Goal: Find specific page/section: Find specific page/section

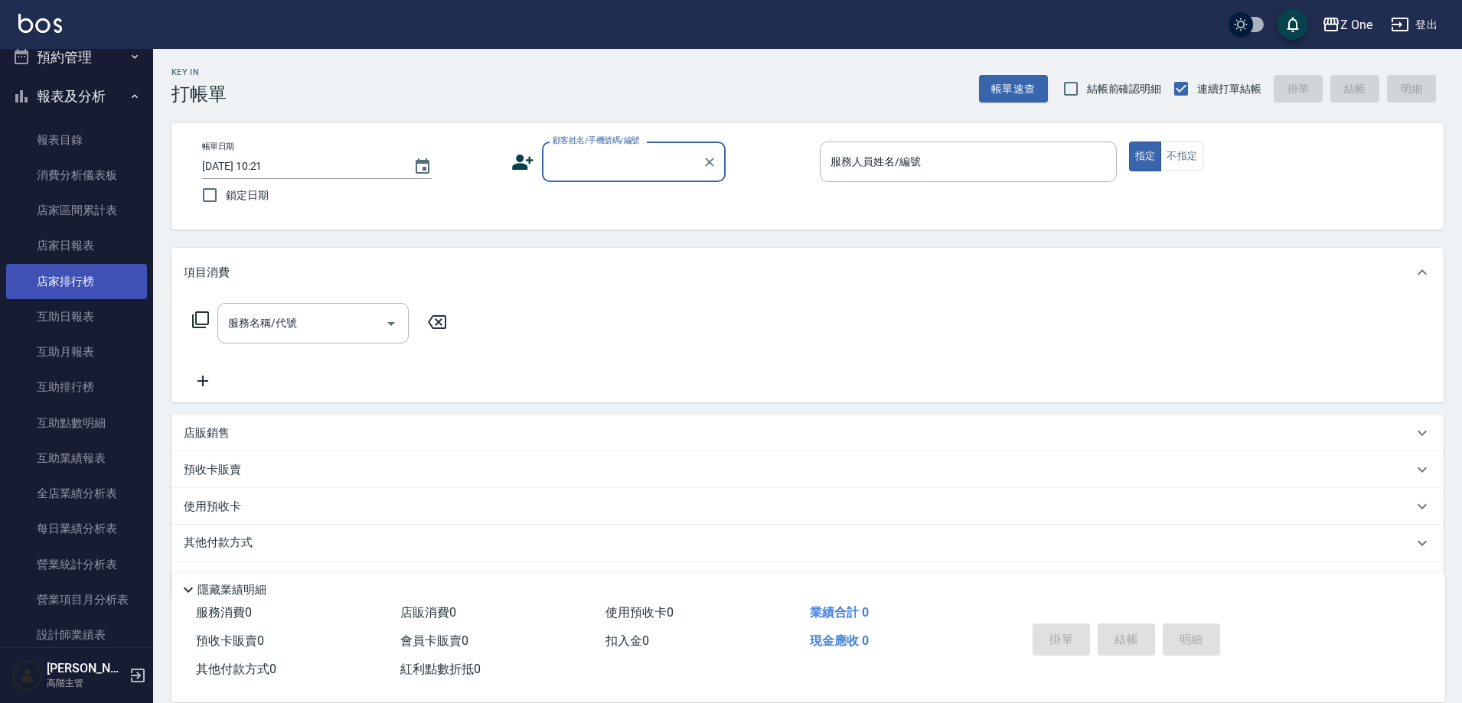
scroll to position [612, 0]
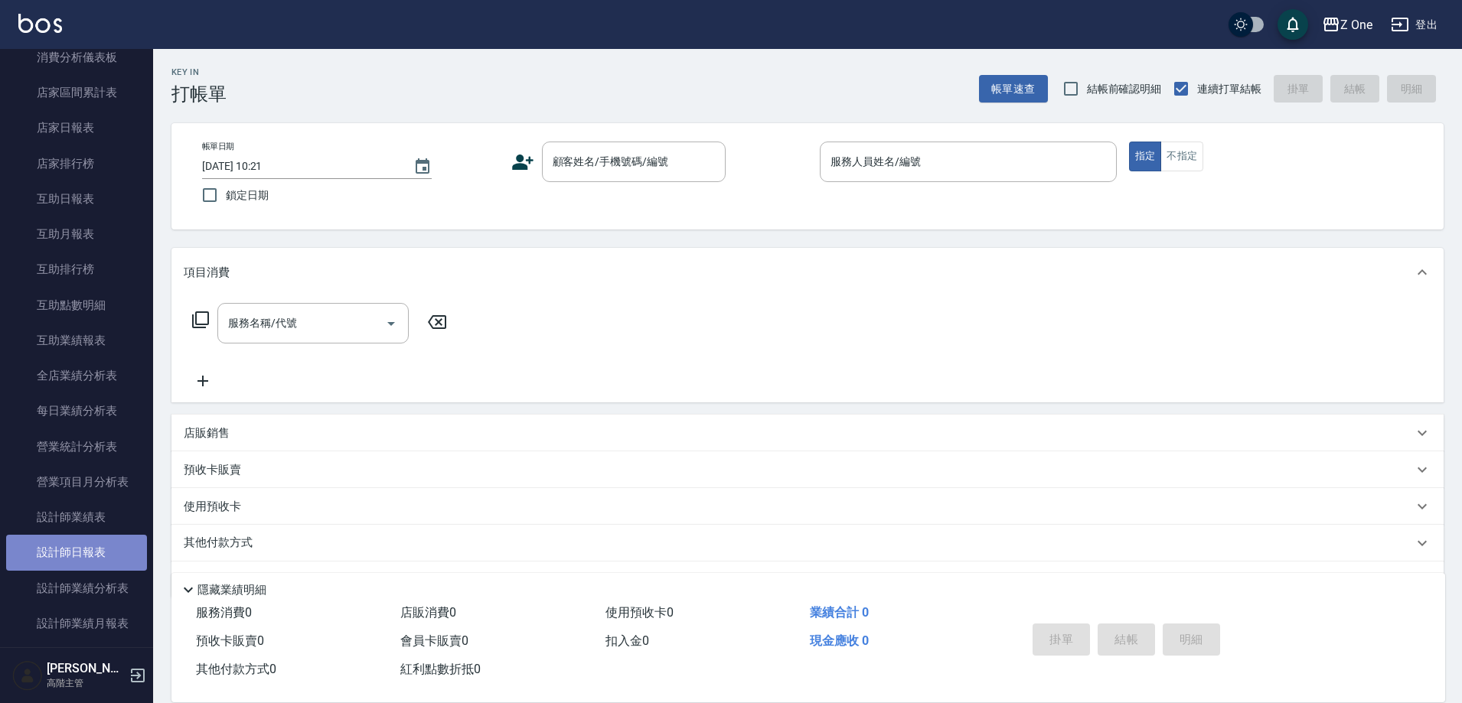
click at [86, 547] on link "設計師日報表" at bounding box center [76, 552] width 141 height 35
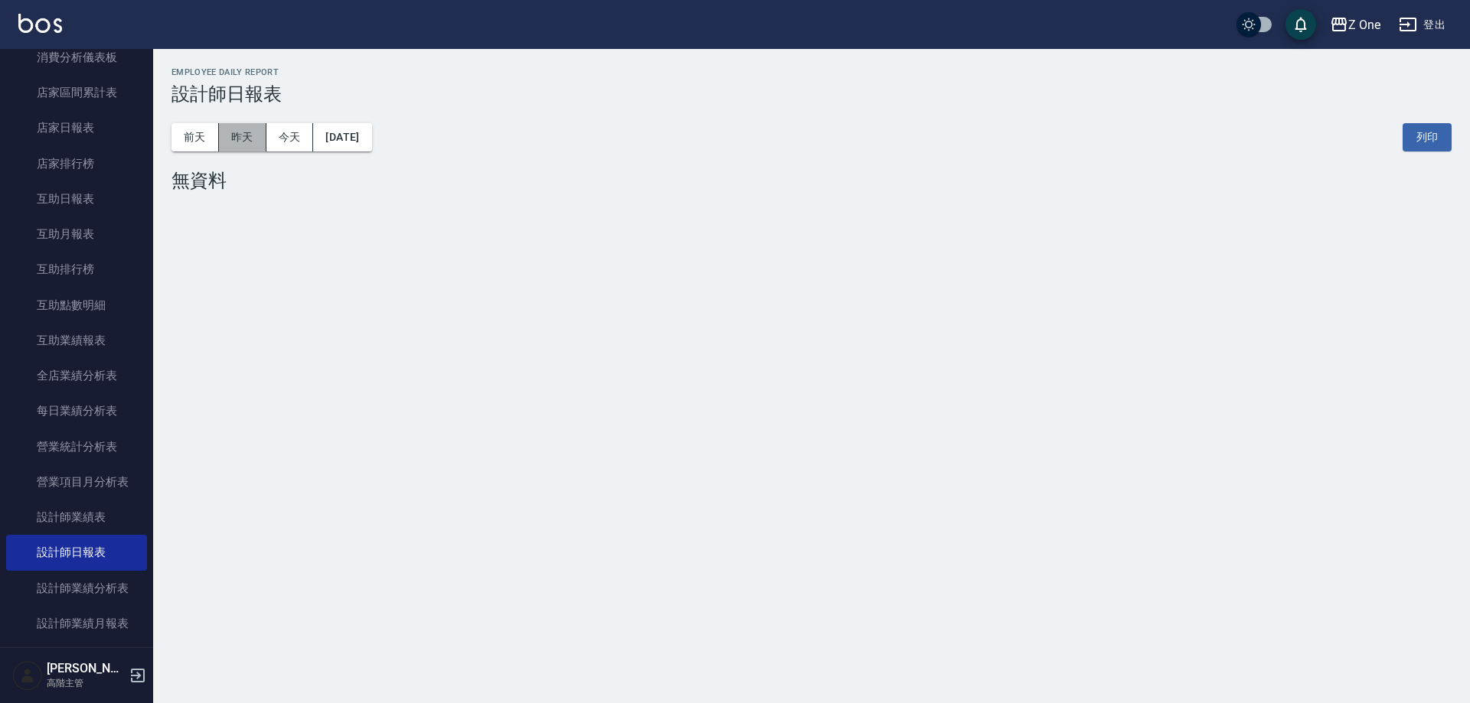
click at [240, 129] on button "昨天" at bounding box center [242, 137] width 47 height 28
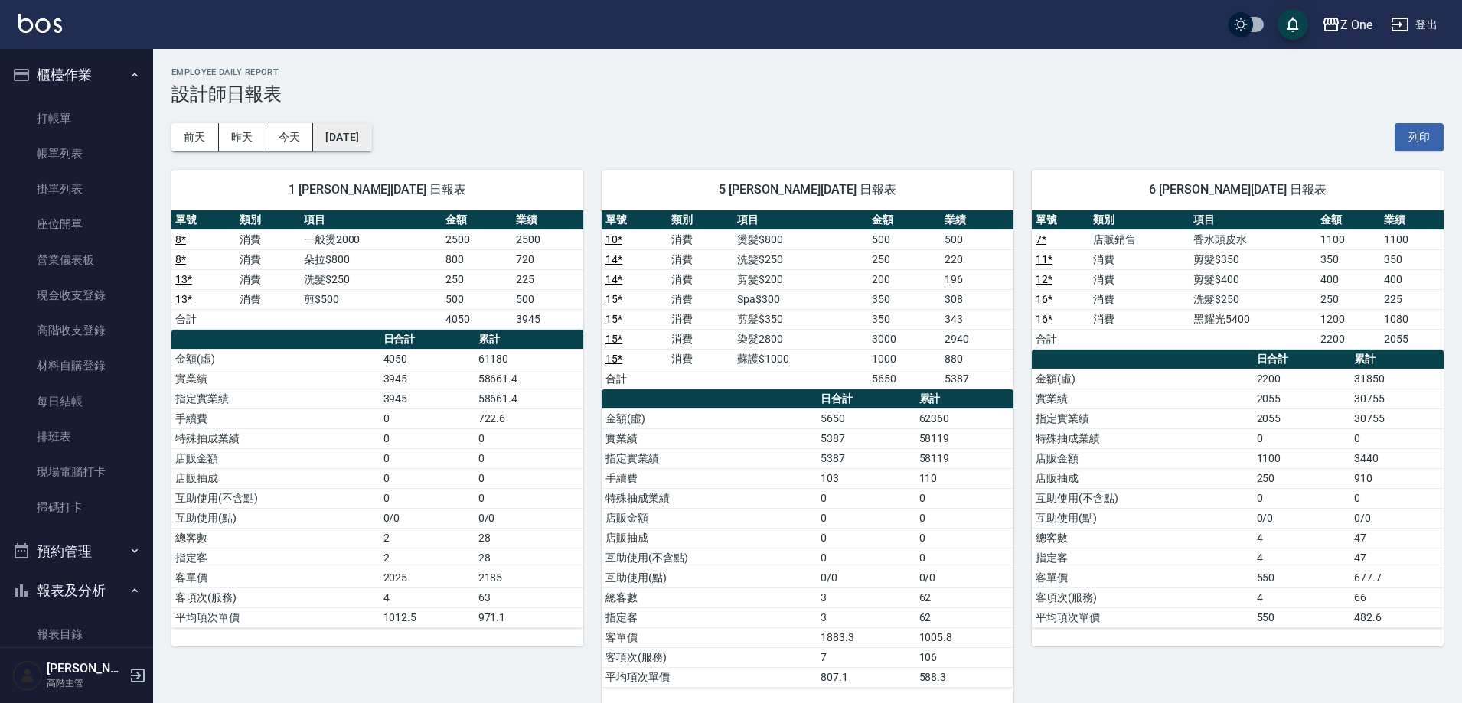
click at [349, 137] on button "[DATE]" at bounding box center [342, 137] width 58 height 28
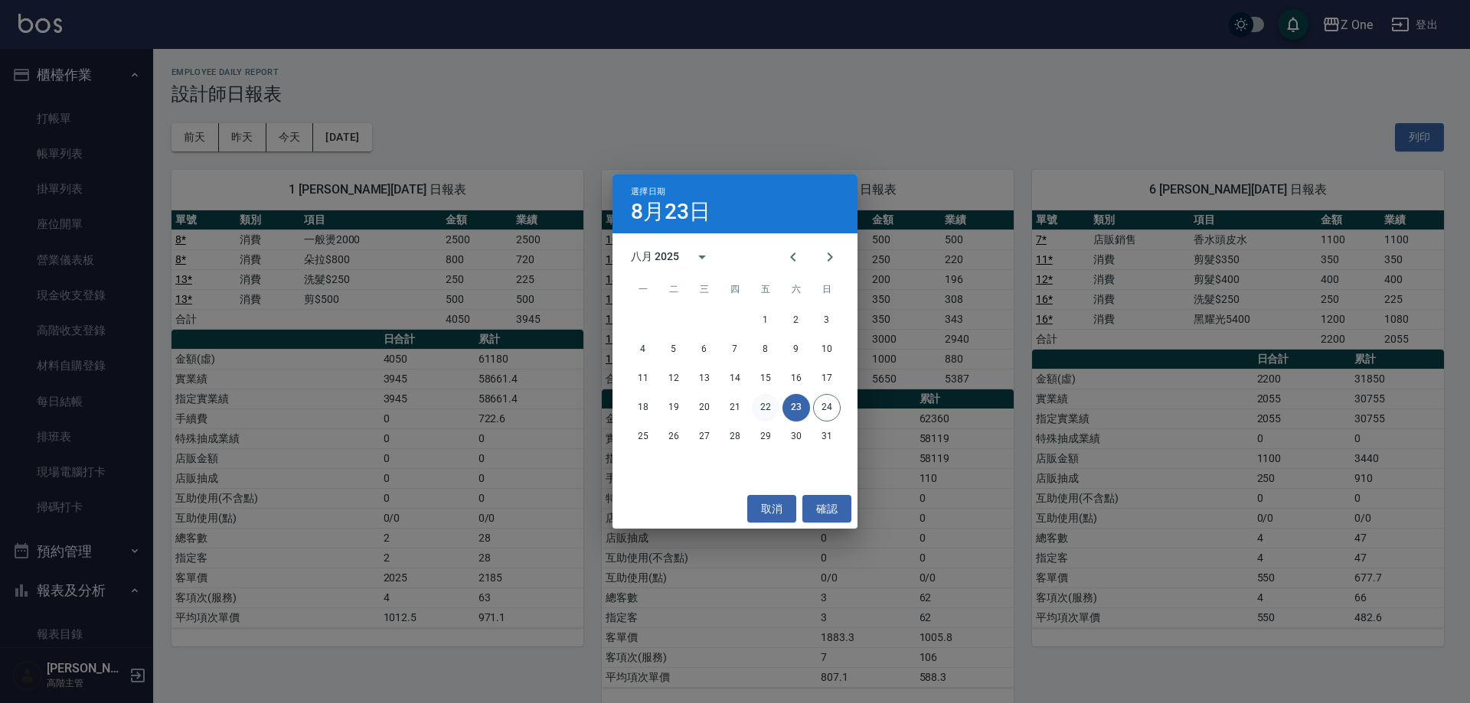
click at [765, 406] on button "22" at bounding box center [766, 408] width 28 height 28
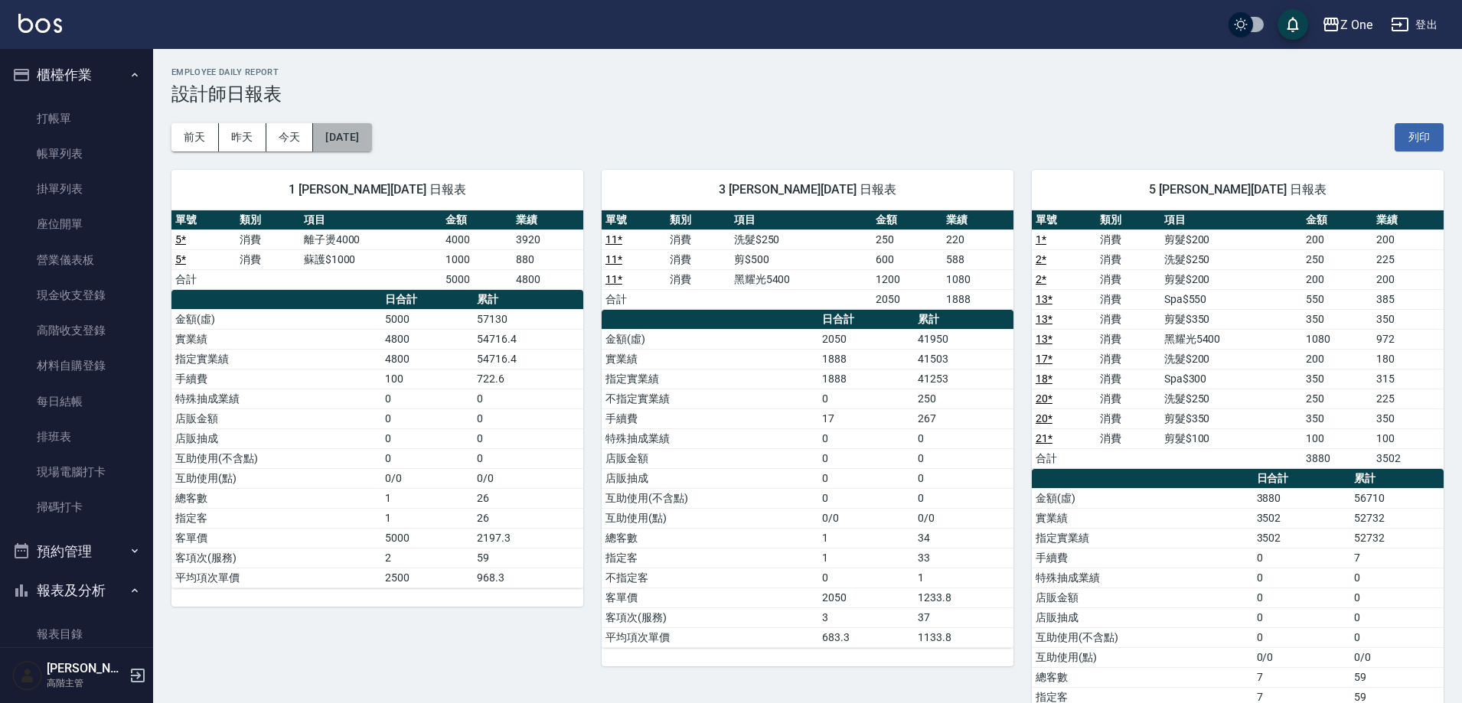
click at [371, 143] on button "[DATE]" at bounding box center [342, 137] width 58 height 28
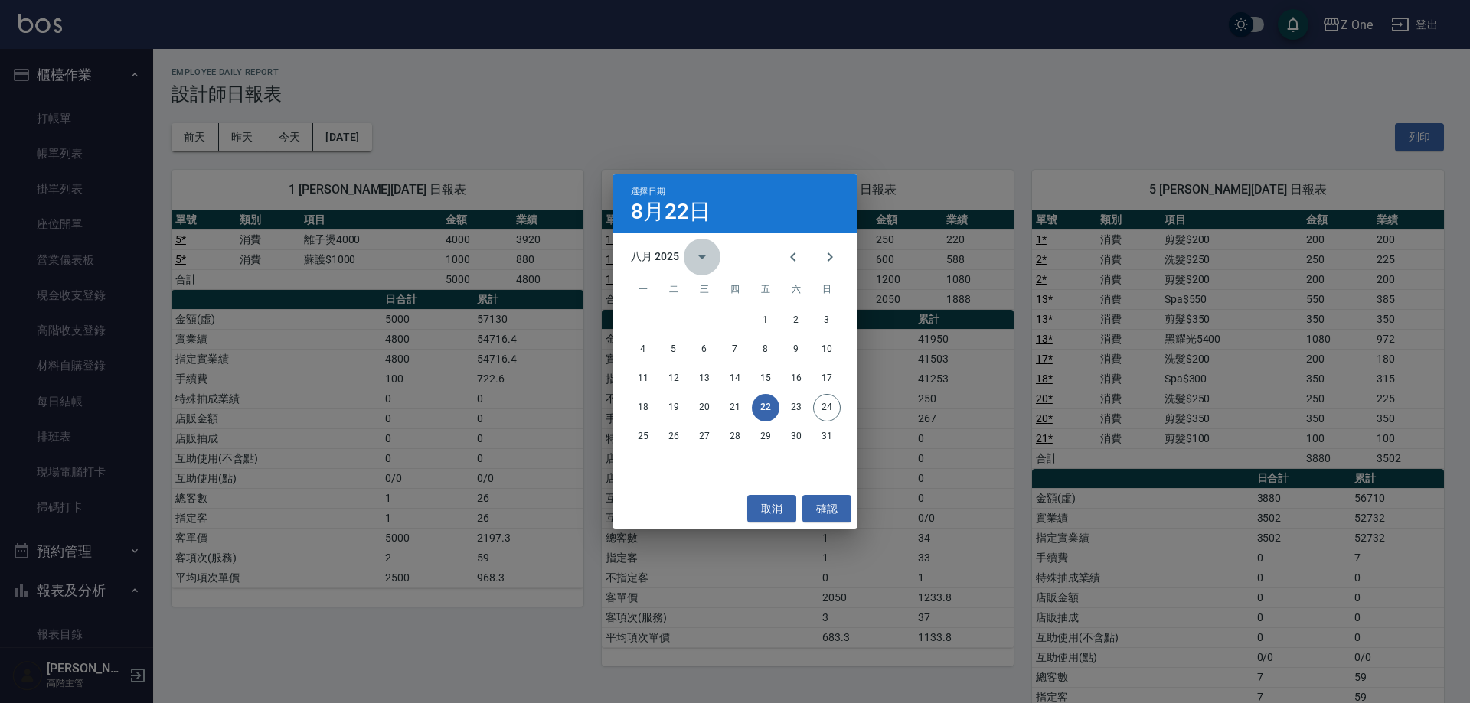
click at [707, 255] on icon "calendar view is open, switch to year view" at bounding box center [702, 257] width 18 height 18
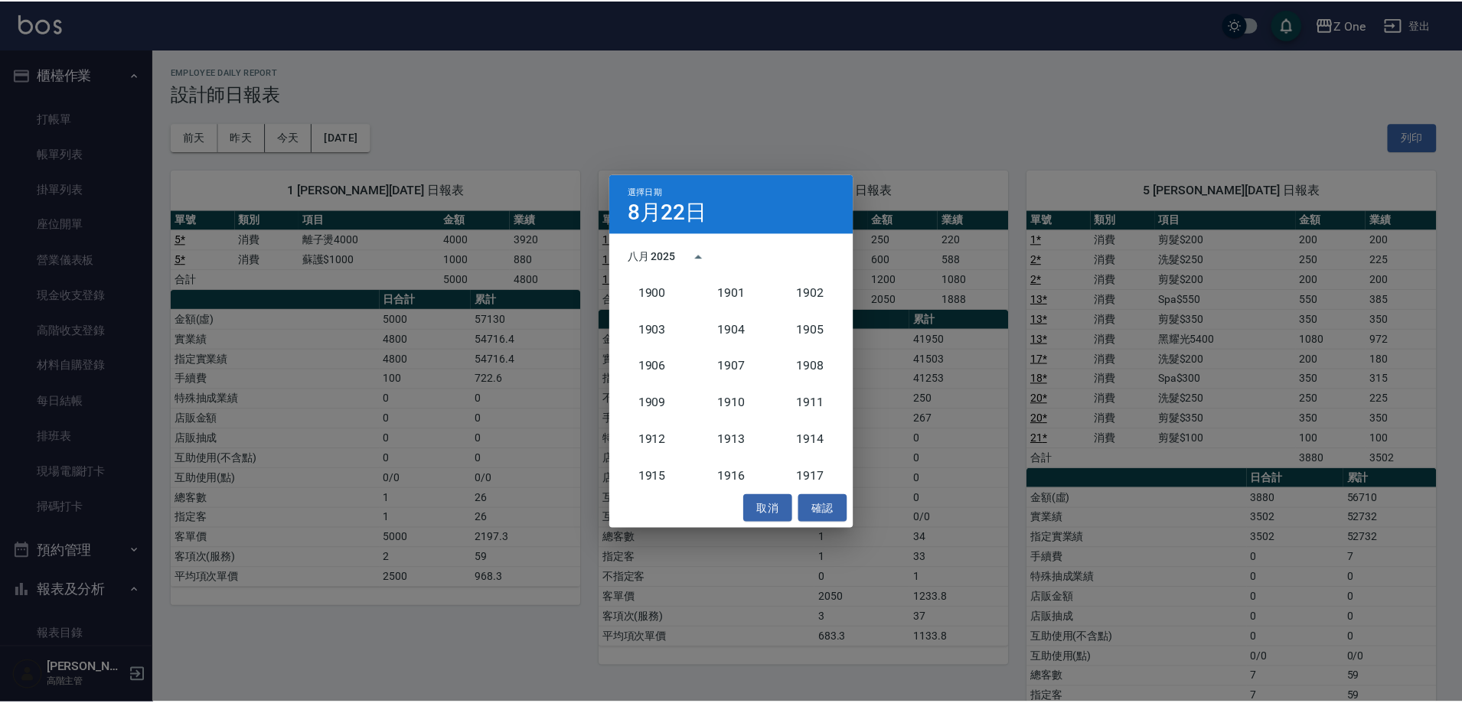
scroll to position [1418, 0]
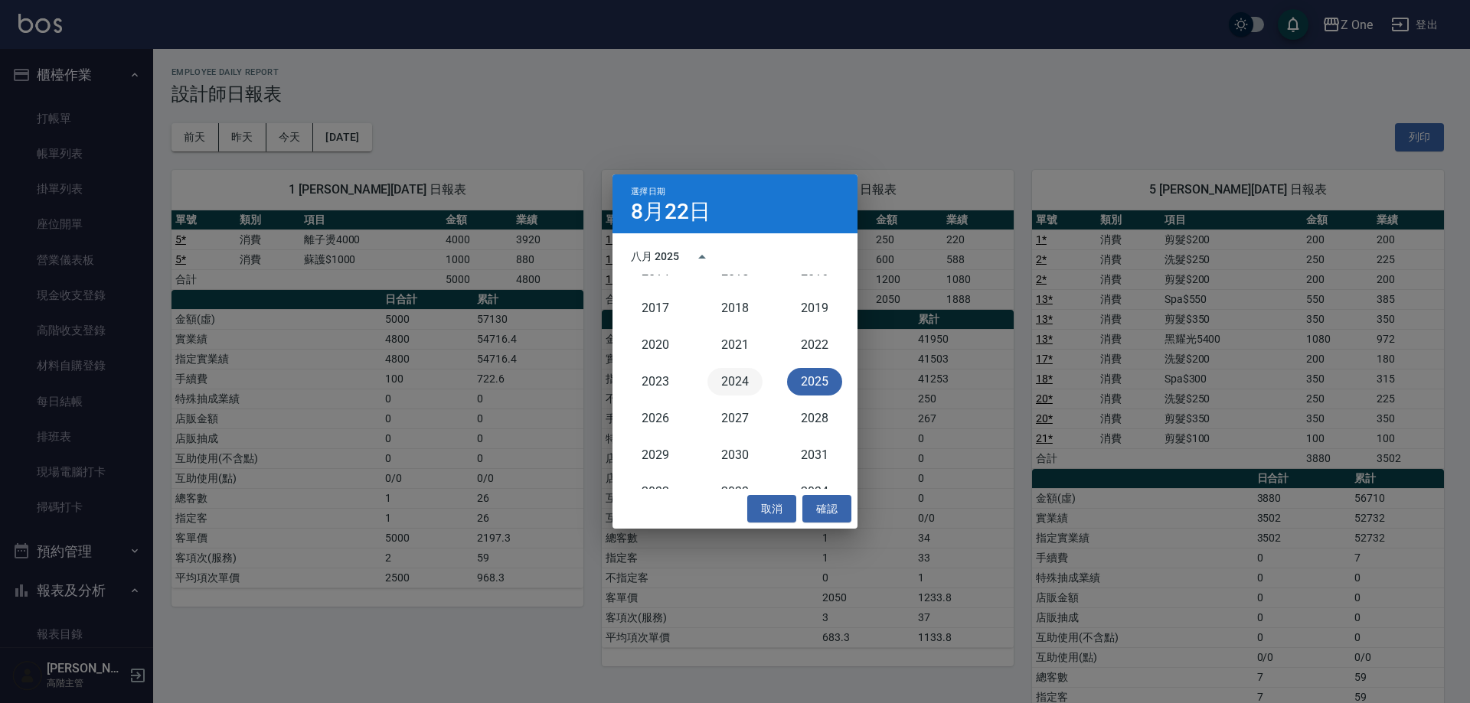
click at [730, 376] on button "2024" at bounding box center [734, 382] width 55 height 28
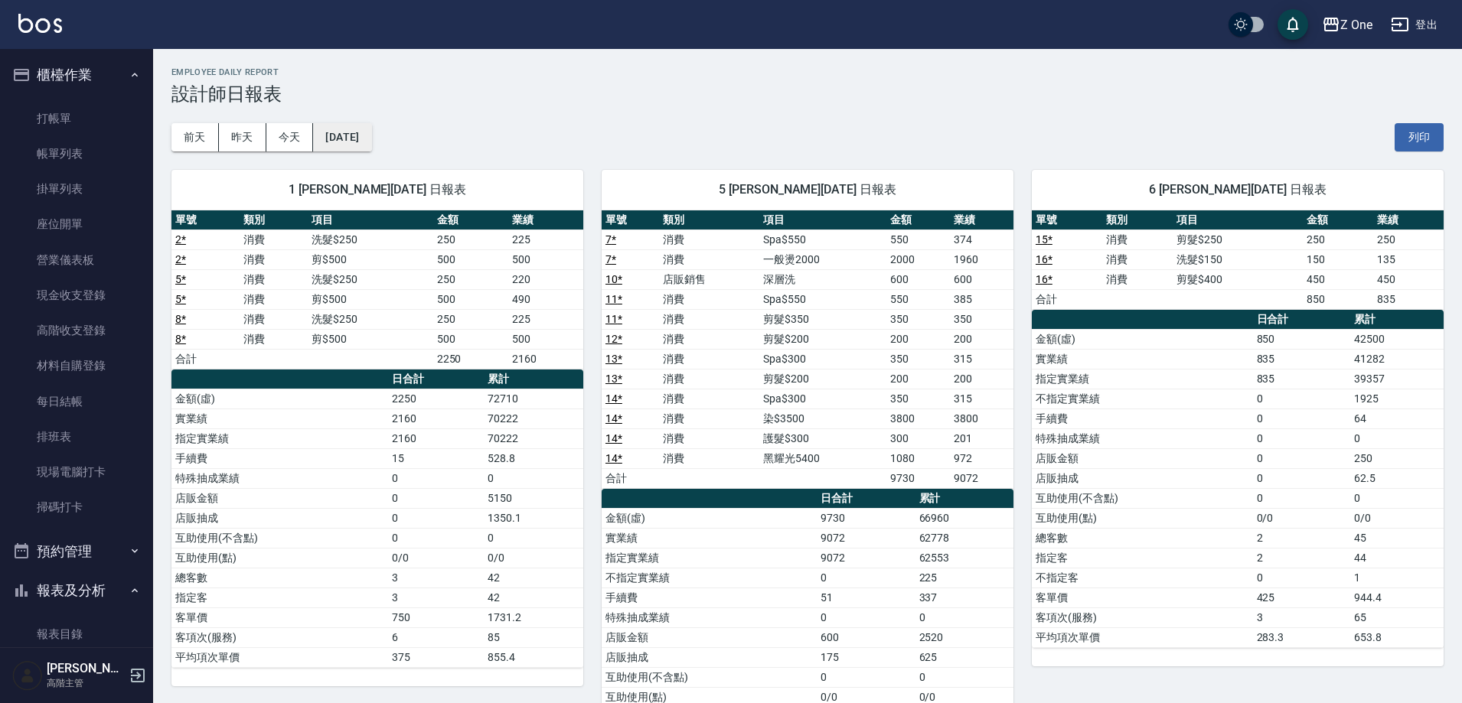
click at [371, 148] on button "[DATE]" at bounding box center [342, 137] width 58 height 28
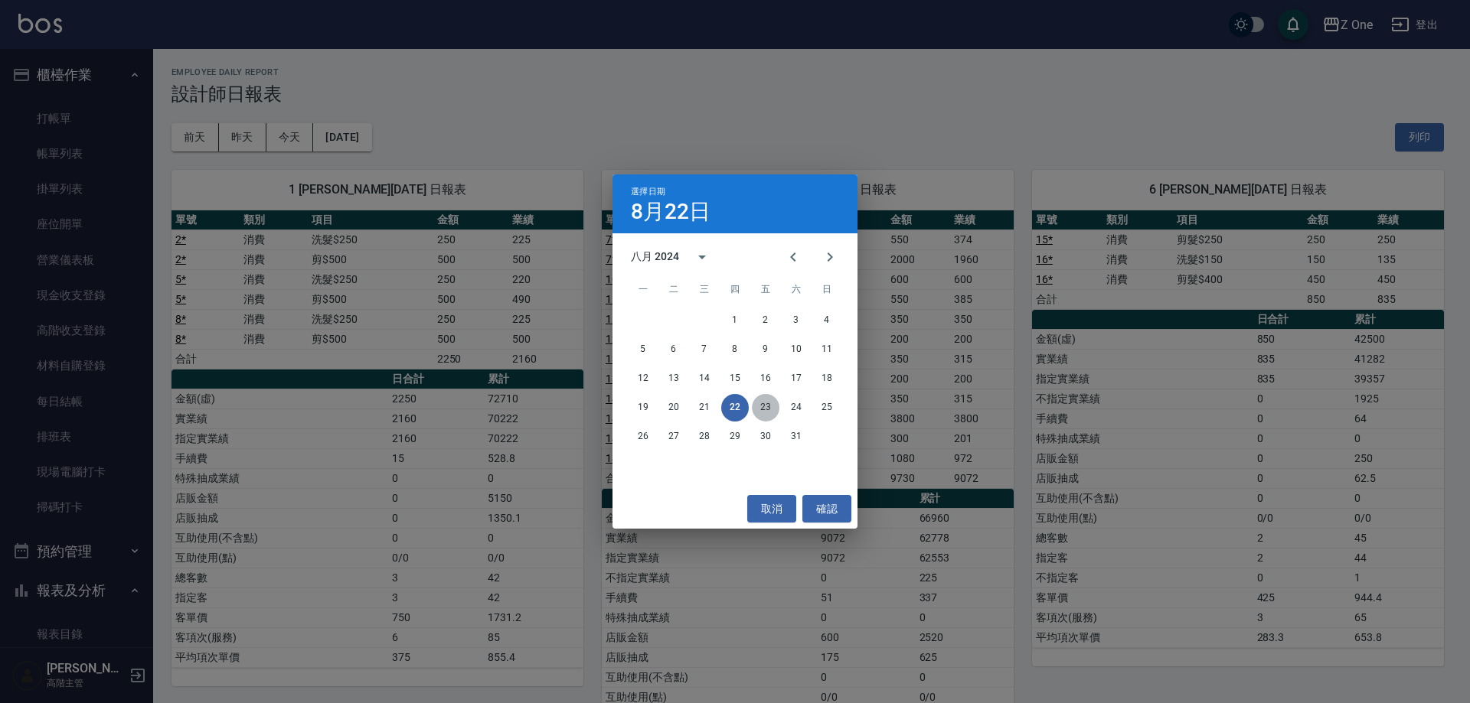
click at [769, 406] on button "23" at bounding box center [766, 408] width 28 height 28
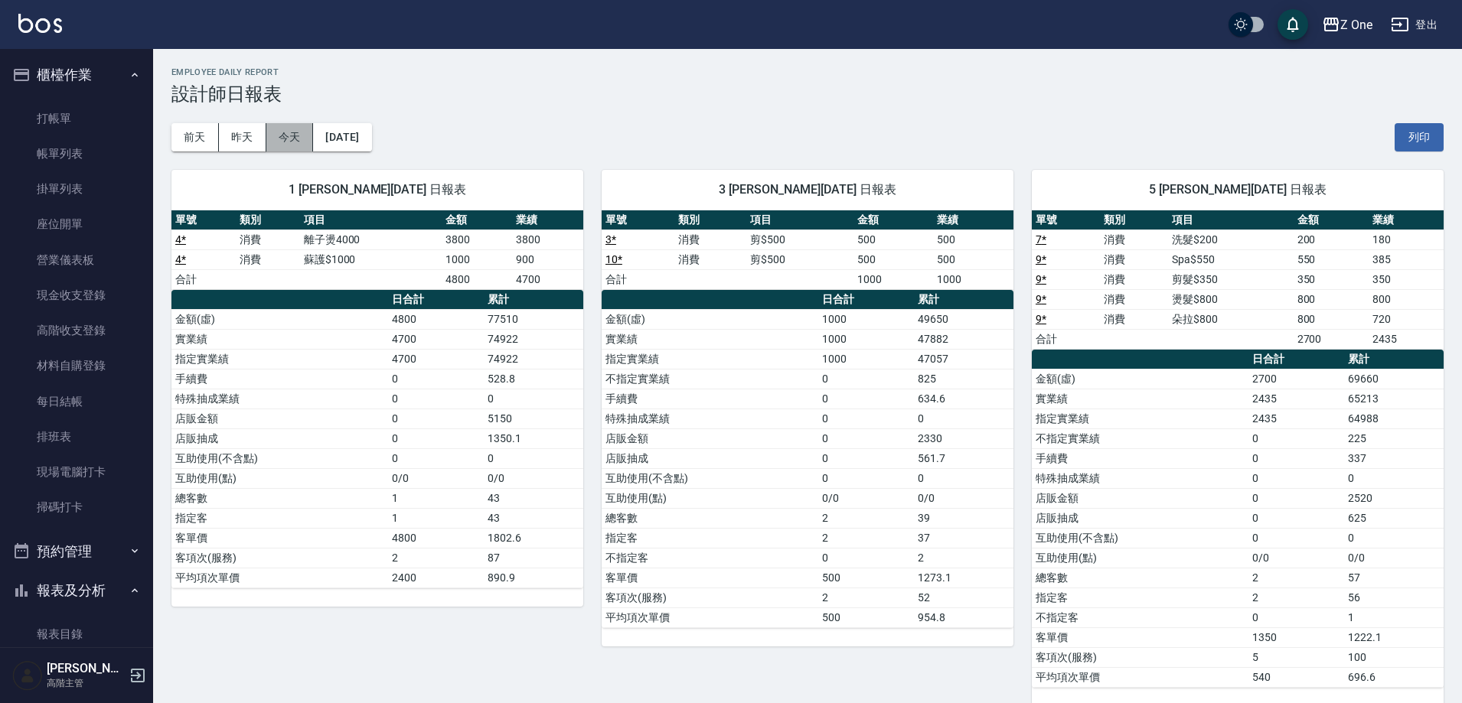
click at [294, 136] on button "今天" at bounding box center [289, 137] width 47 height 28
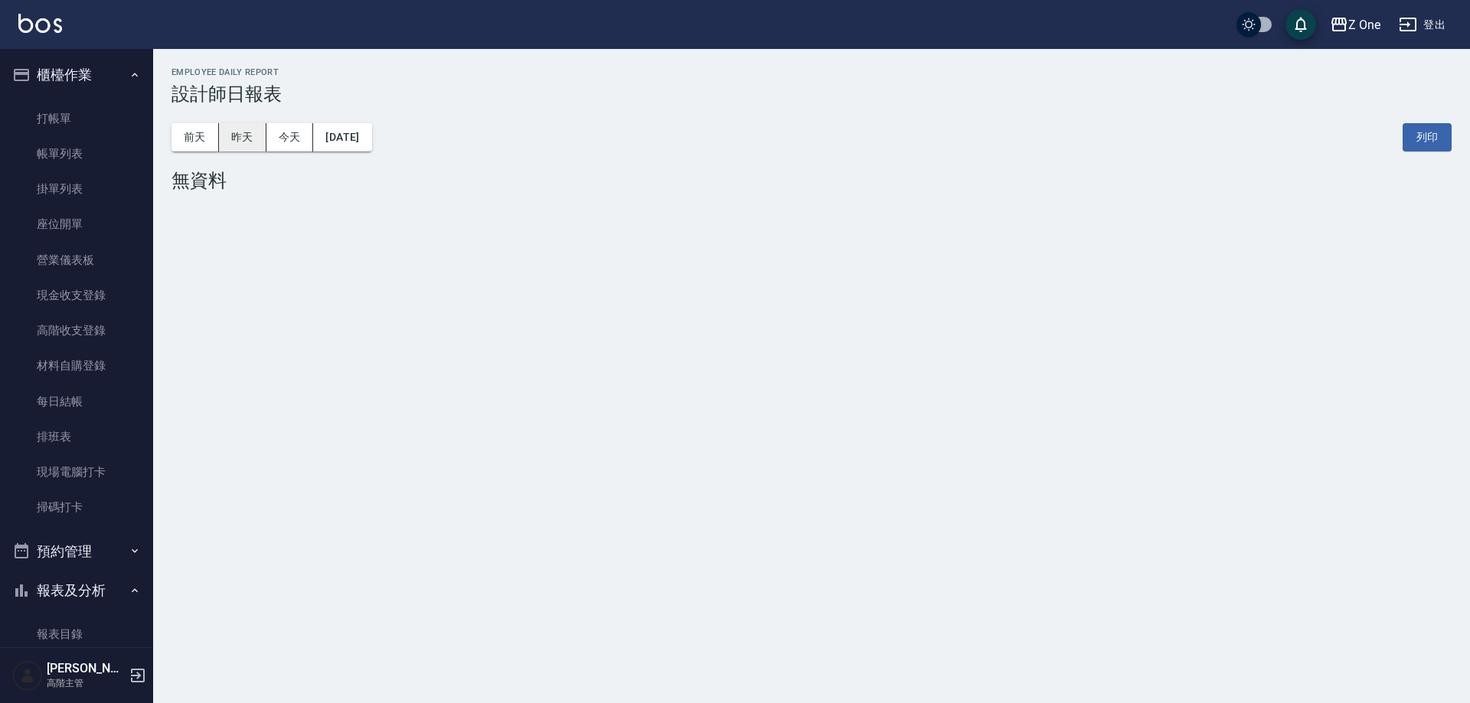
click at [248, 136] on button "昨天" at bounding box center [242, 137] width 47 height 28
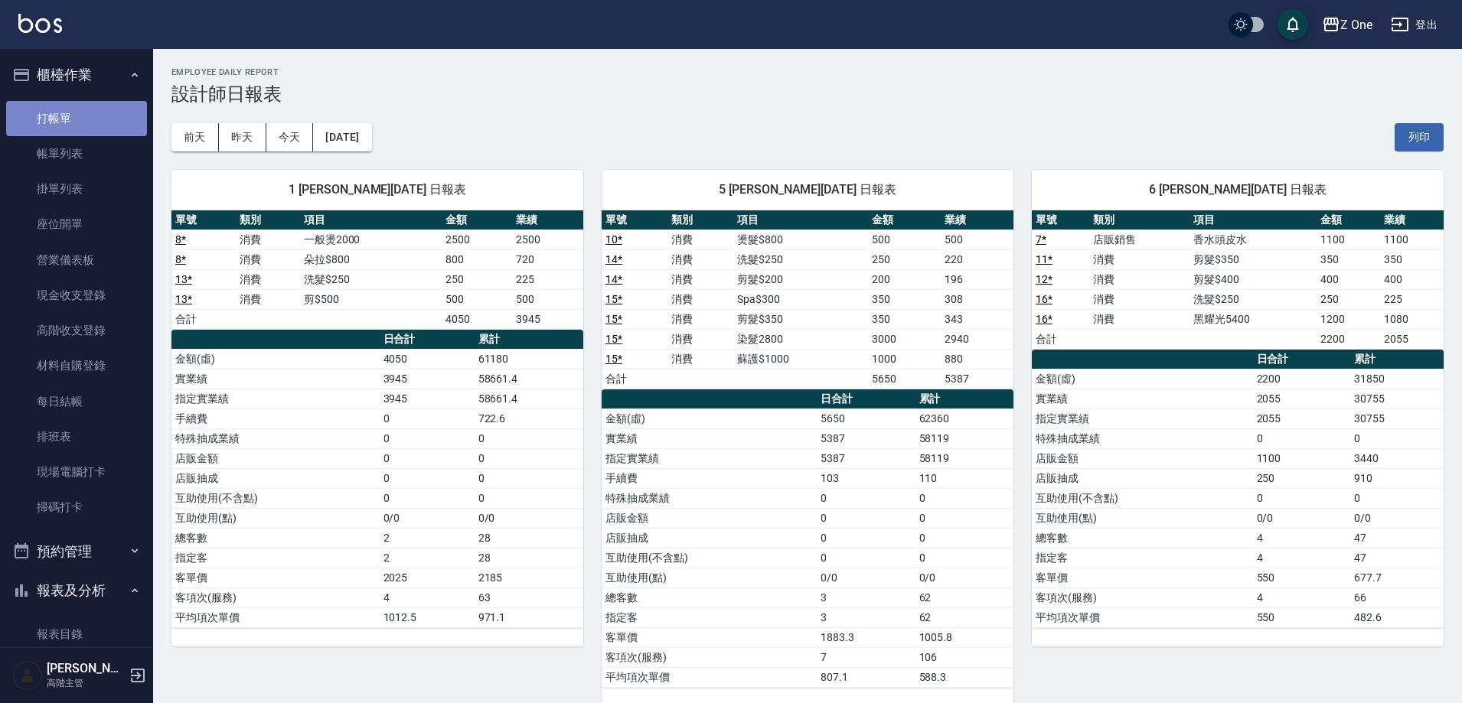
click at [106, 121] on link "打帳單" at bounding box center [76, 118] width 141 height 35
